Goal: Information Seeking & Learning: Learn about a topic

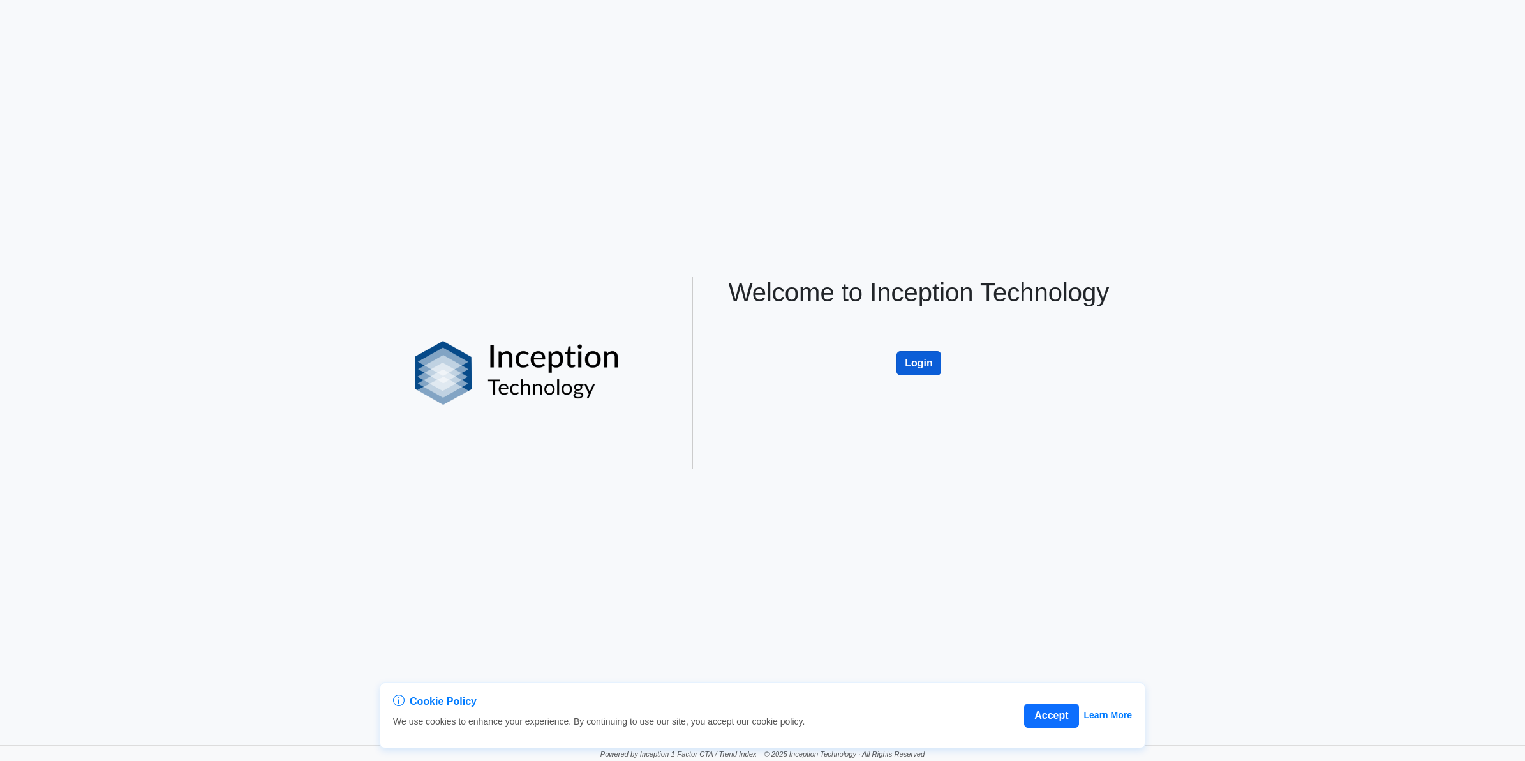
click at [908, 370] on button "Login" at bounding box center [919, 363] width 45 height 24
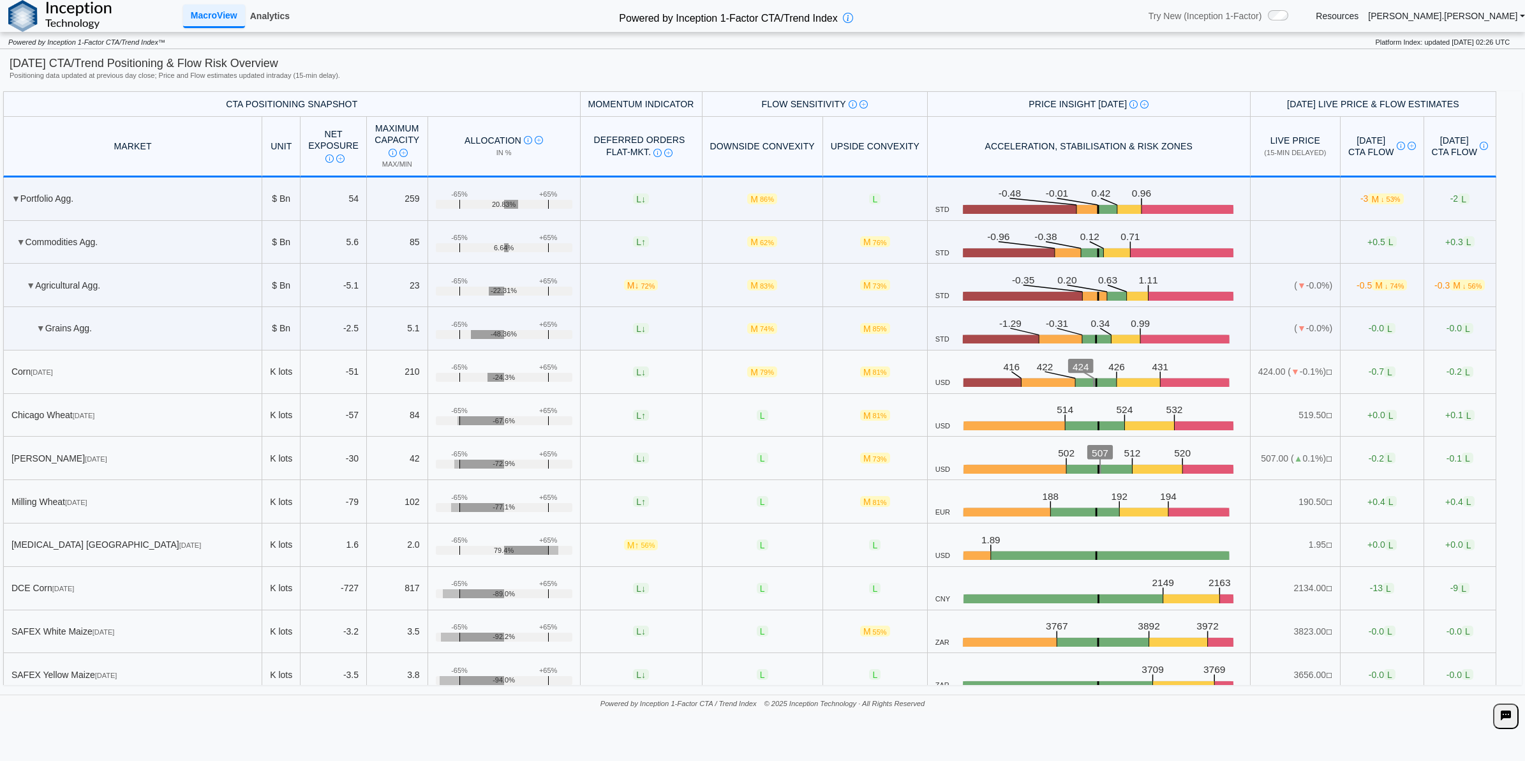
click at [273, 23] on link "Analytics" at bounding box center [270, 16] width 50 height 22
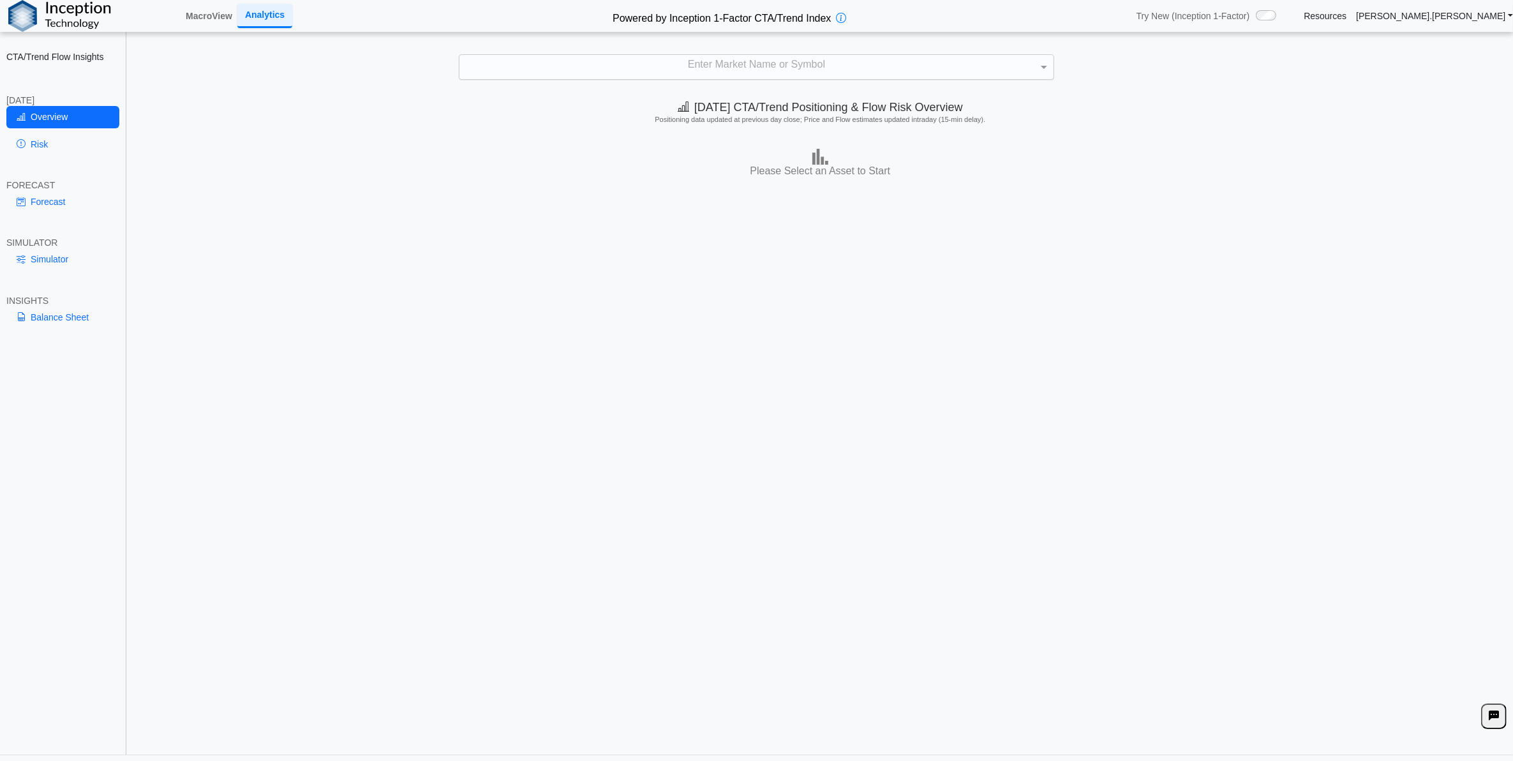
click at [872, 65] on div "Enter Market Name or Symbol" at bounding box center [757, 67] width 594 height 24
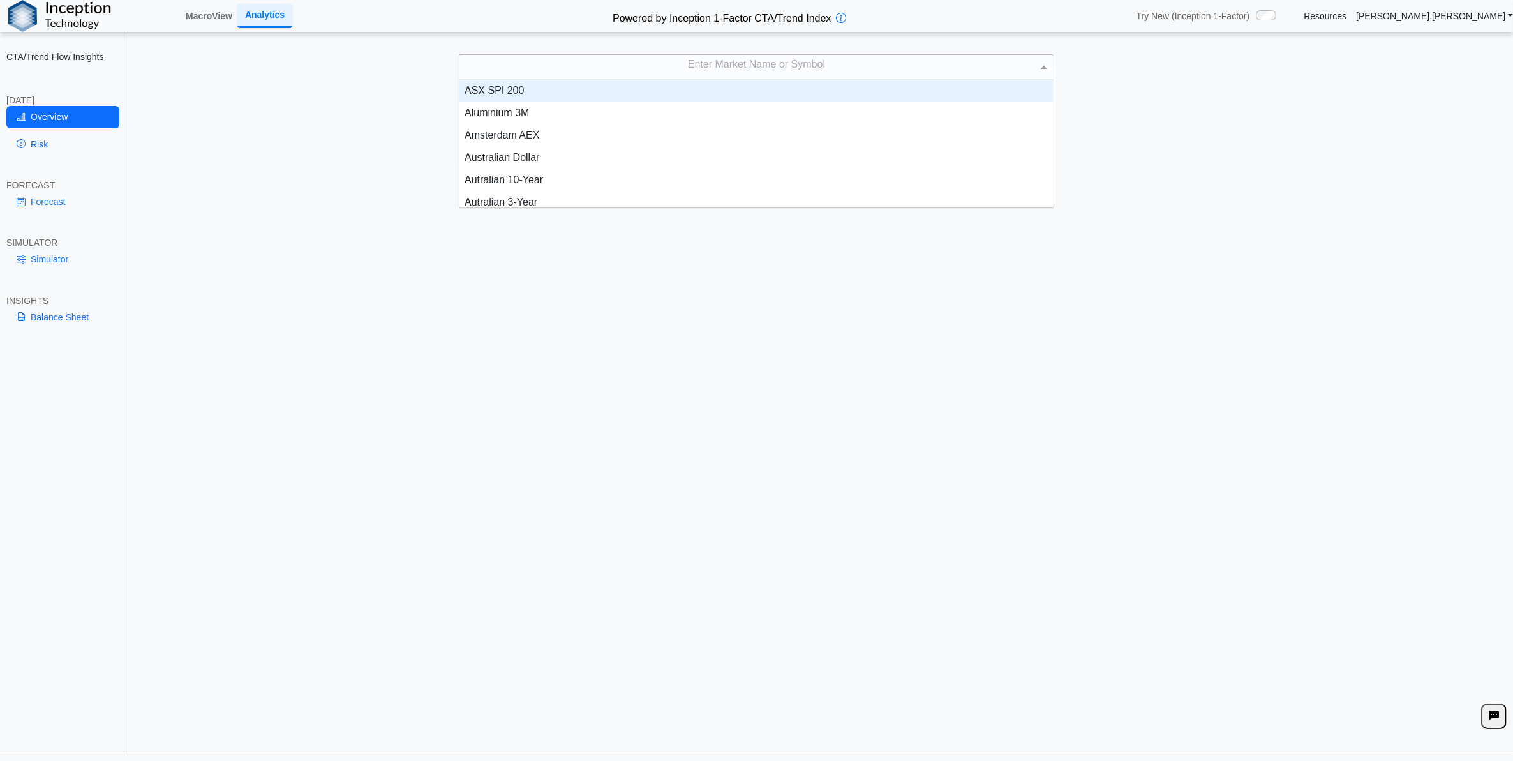
scroll to position [116, 581]
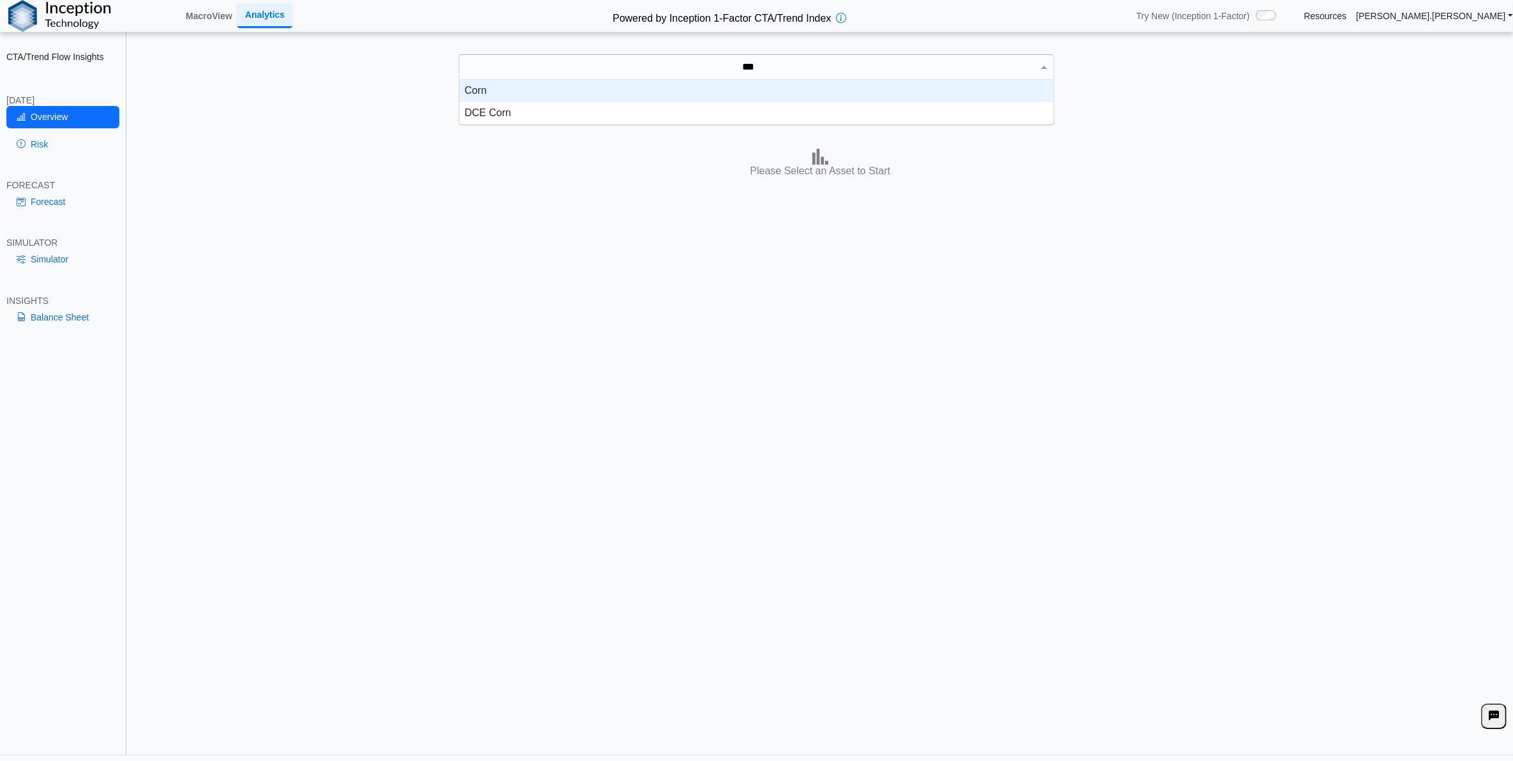
type input "****"
click at [854, 93] on div "Corn" at bounding box center [757, 91] width 594 height 22
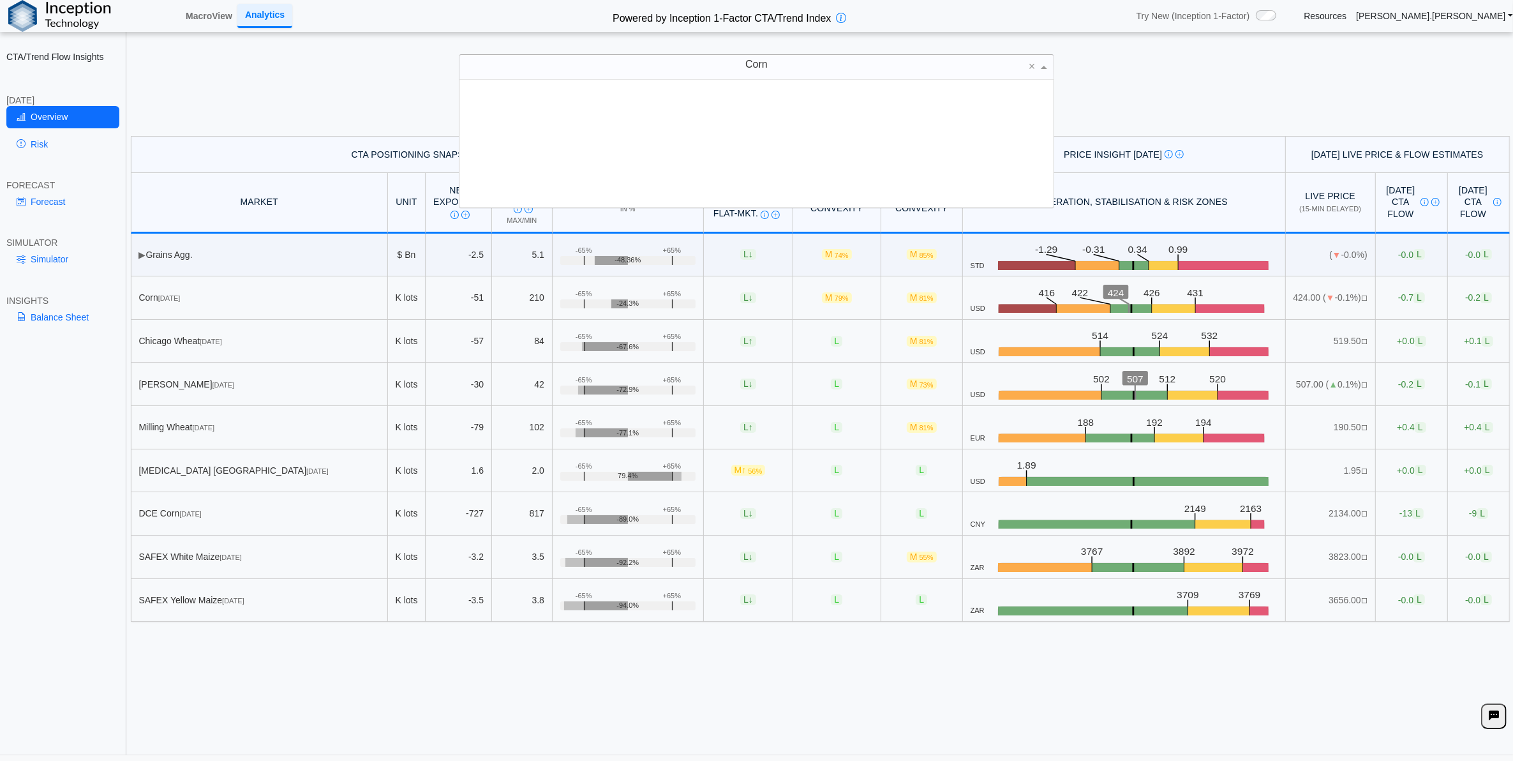
scroll to position [116, 581]
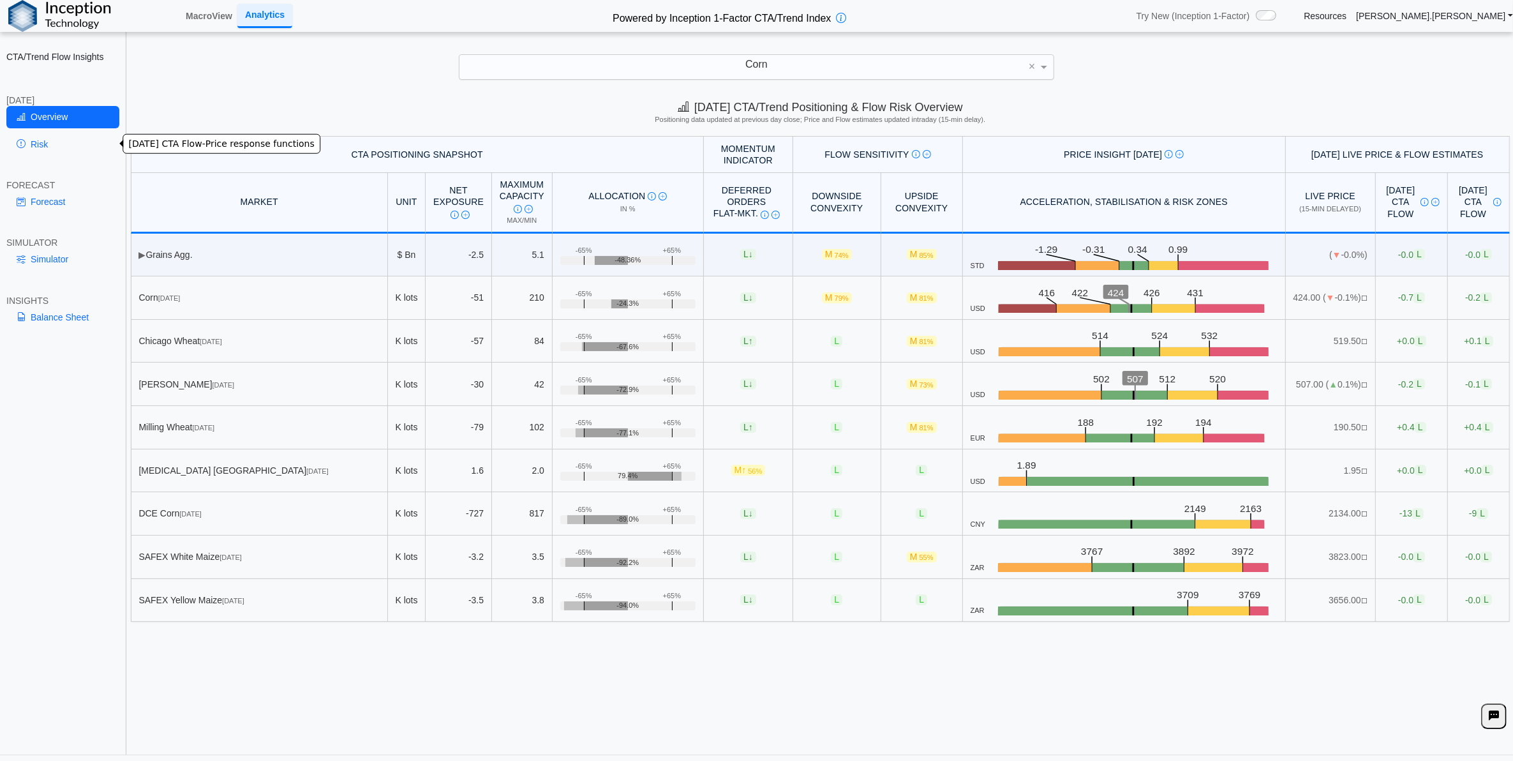
click at [42, 142] on link "Risk" at bounding box center [62, 144] width 113 height 22
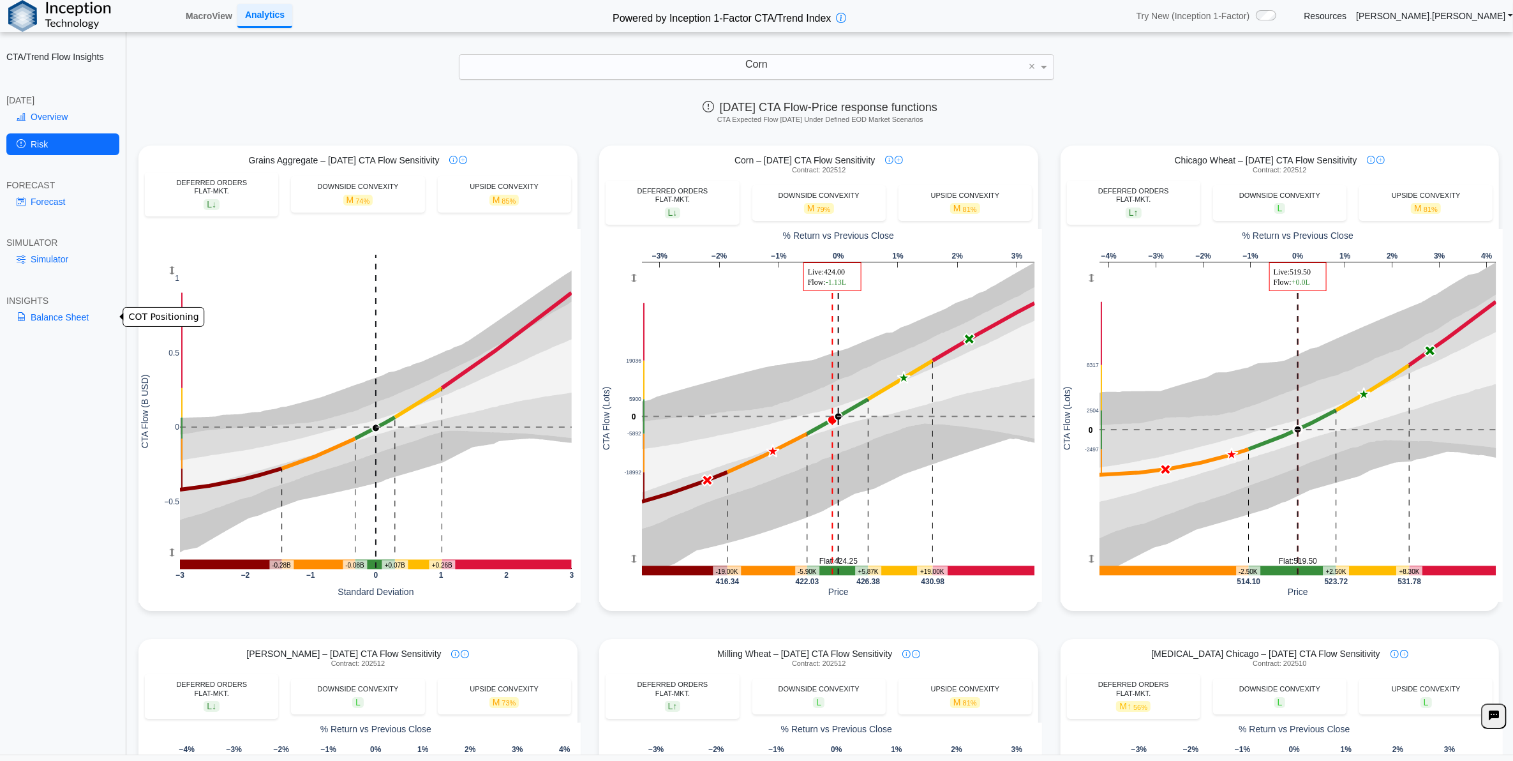
click at [40, 318] on link "Balance Sheet" at bounding box center [62, 317] width 113 height 22
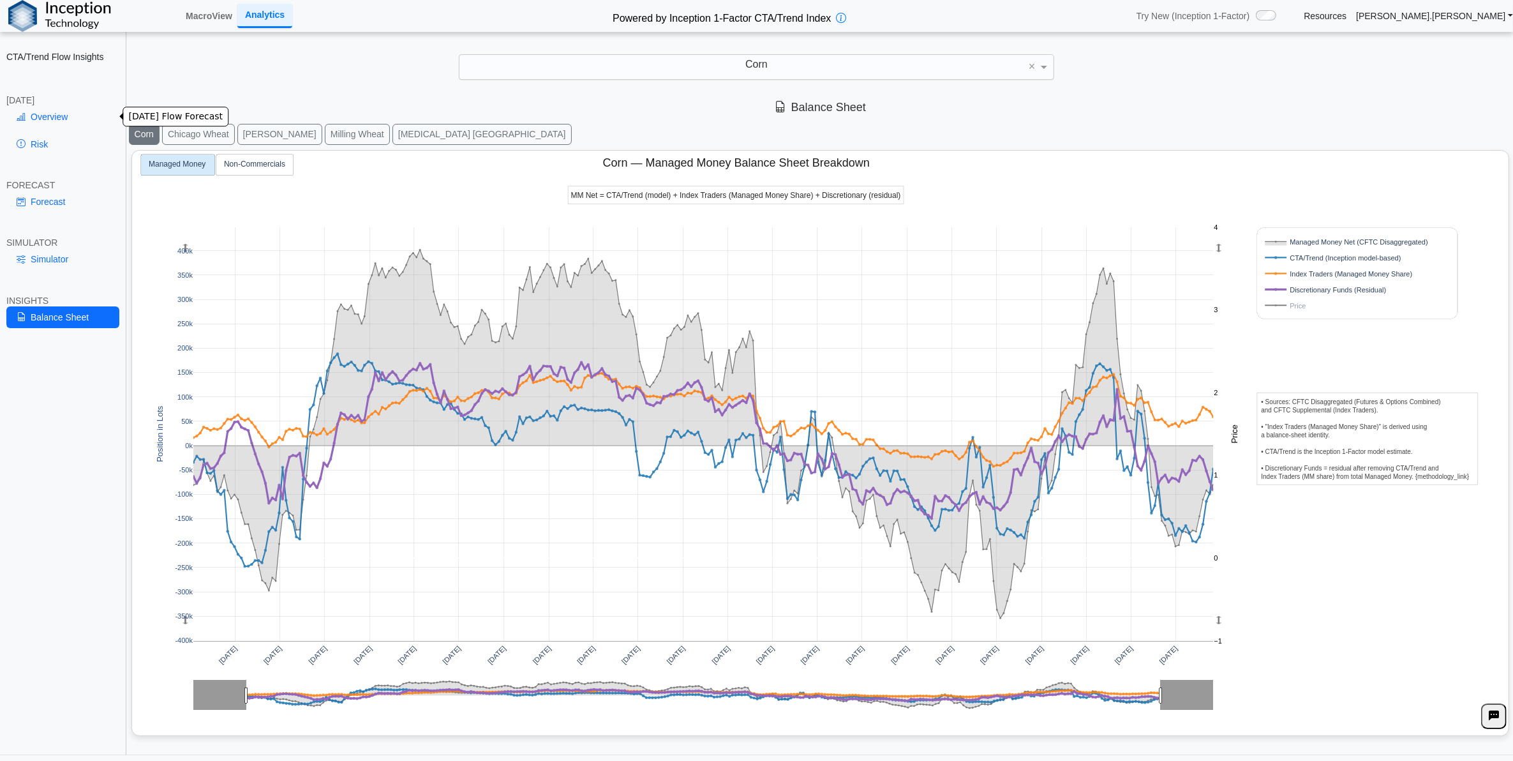
click at [78, 120] on link "Overview" at bounding box center [62, 117] width 113 height 22
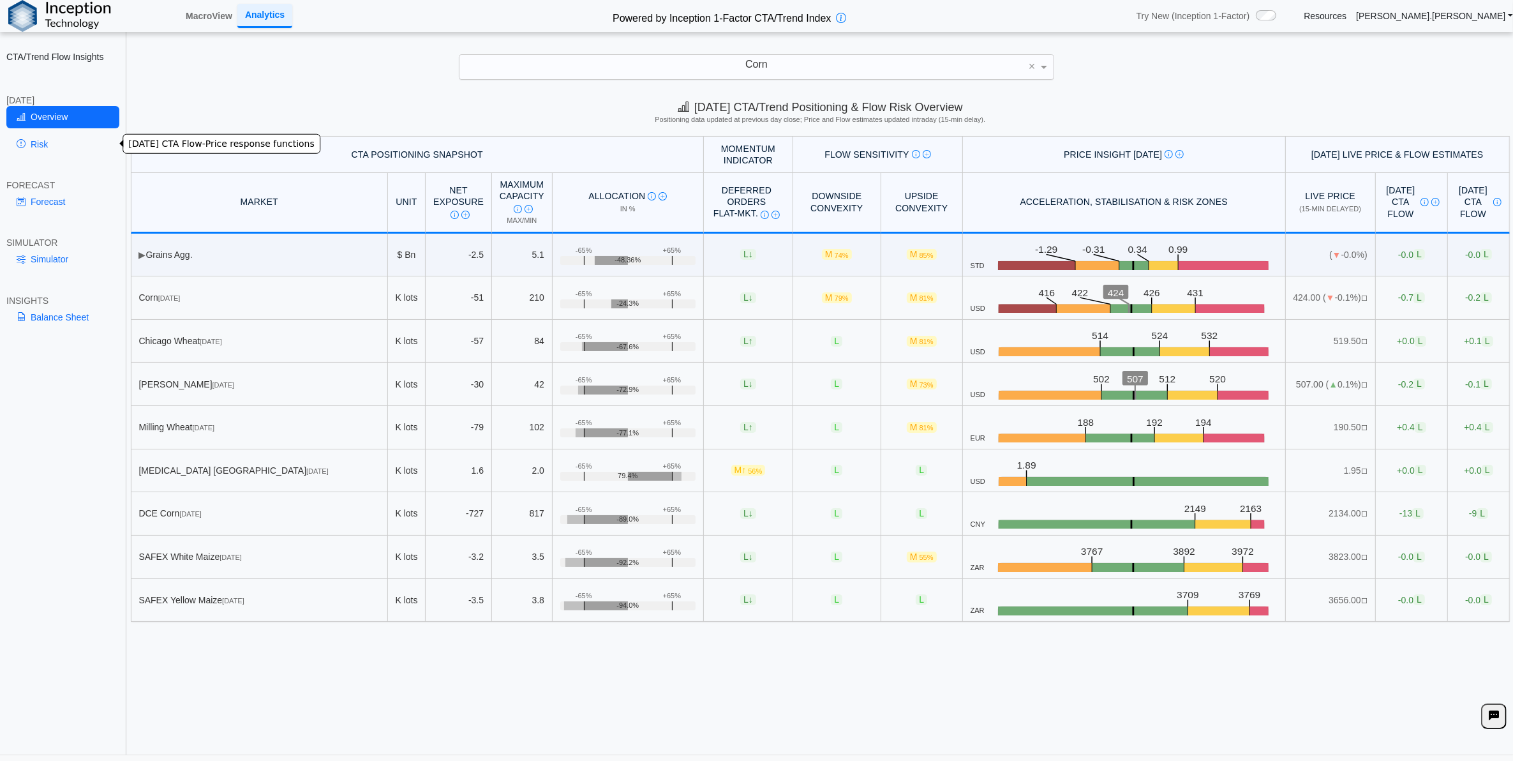
click at [57, 141] on link "Risk" at bounding box center [62, 144] width 113 height 22
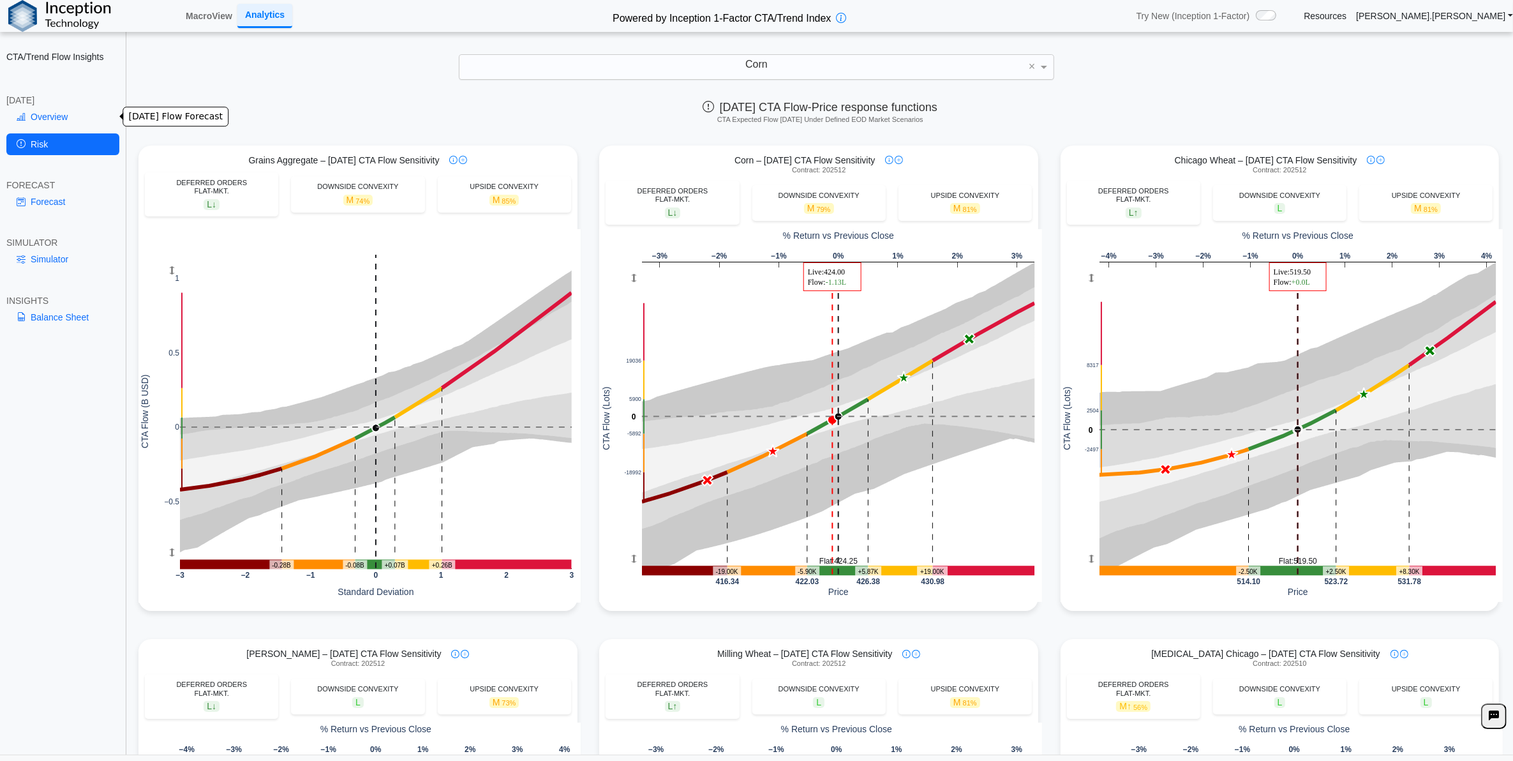
click at [87, 119] on link "Overview" at bounding box center [62, 117] width 113 height 22
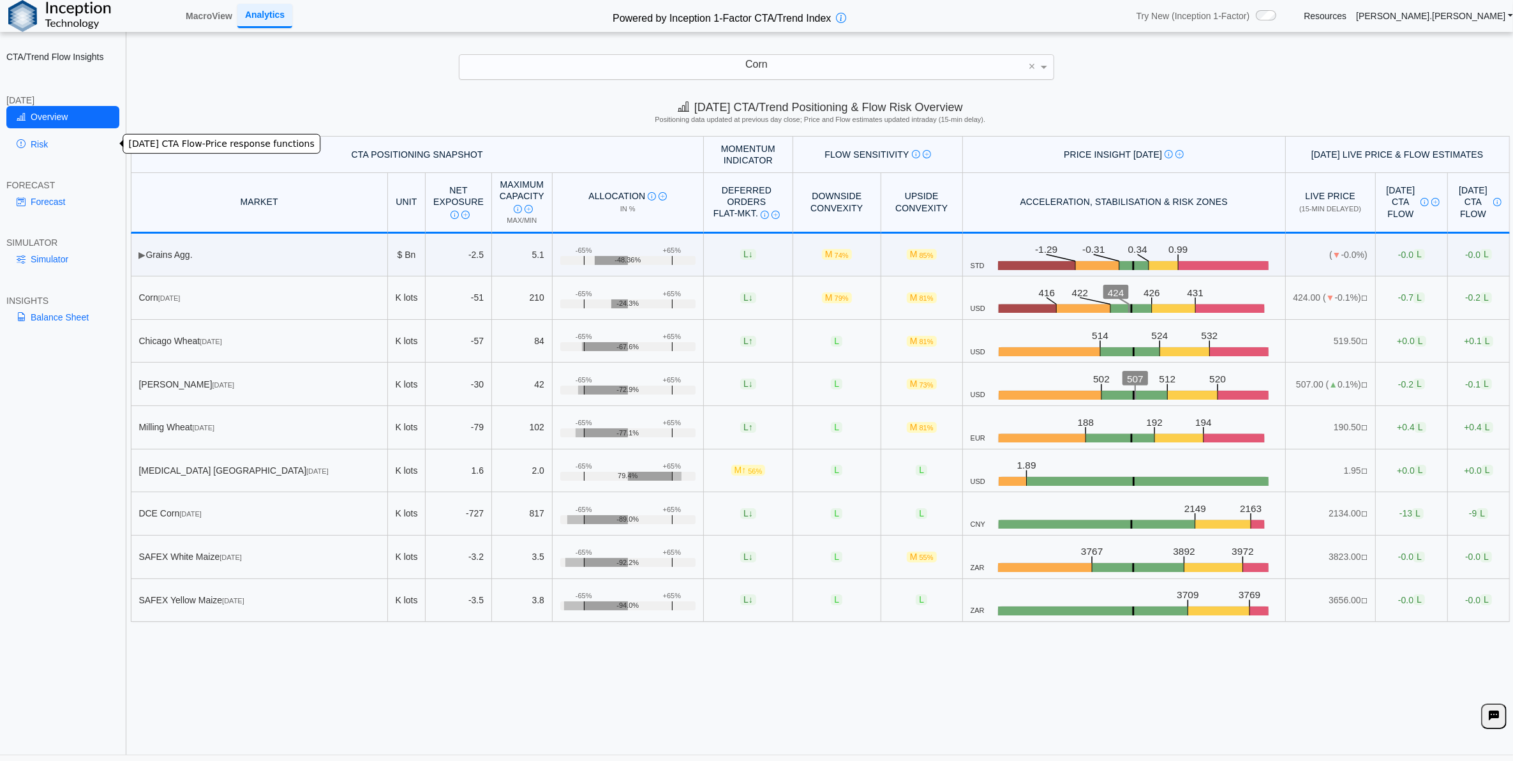
click at [49, 142] on link "Risk" at bounding box center [62, 144] width 113 height 22
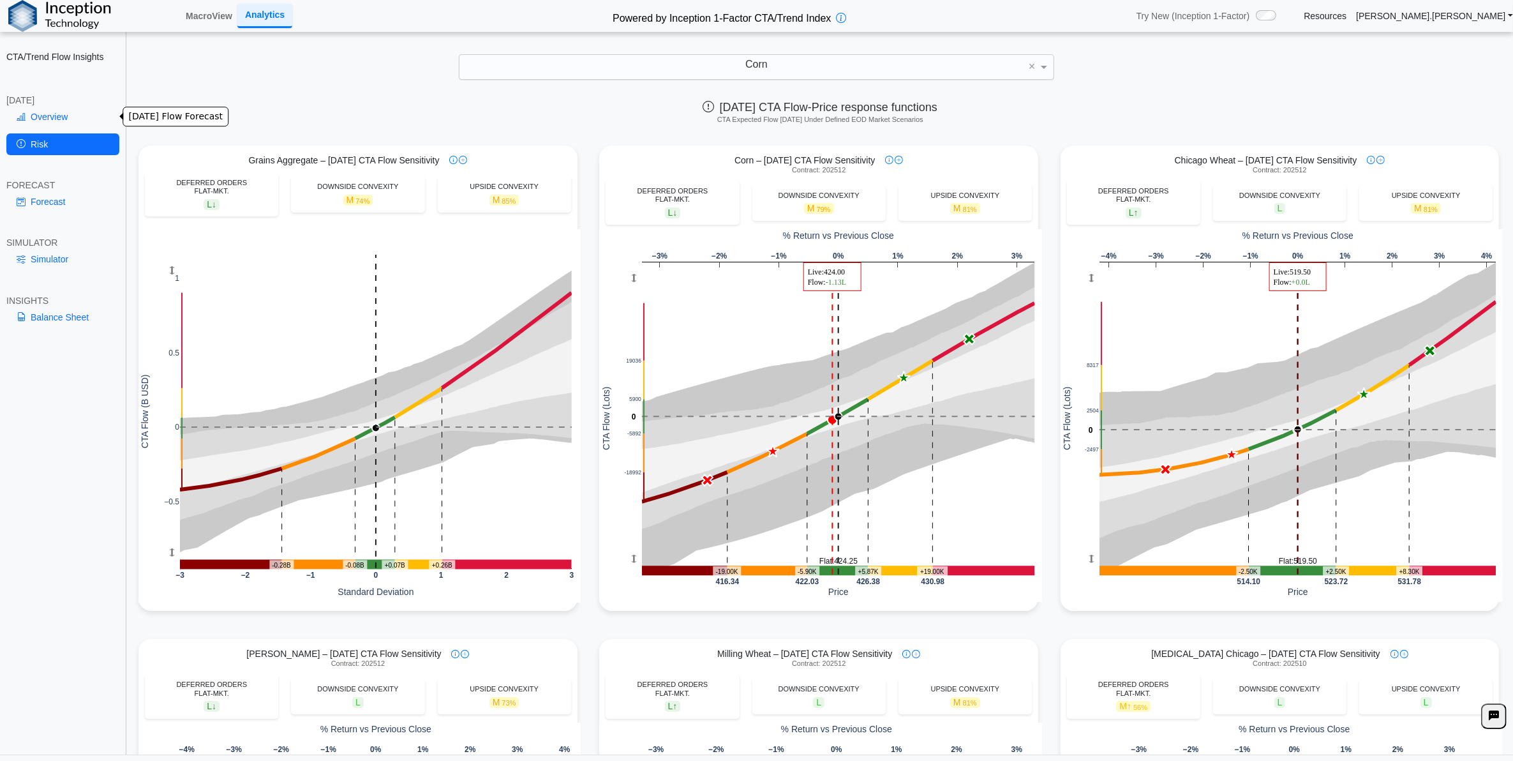
click at [90, 109] on link "Overview" at bounding box center [62, 117] width 113 height 22
